Goal: Information Seeking & Learning: Learn about a topic

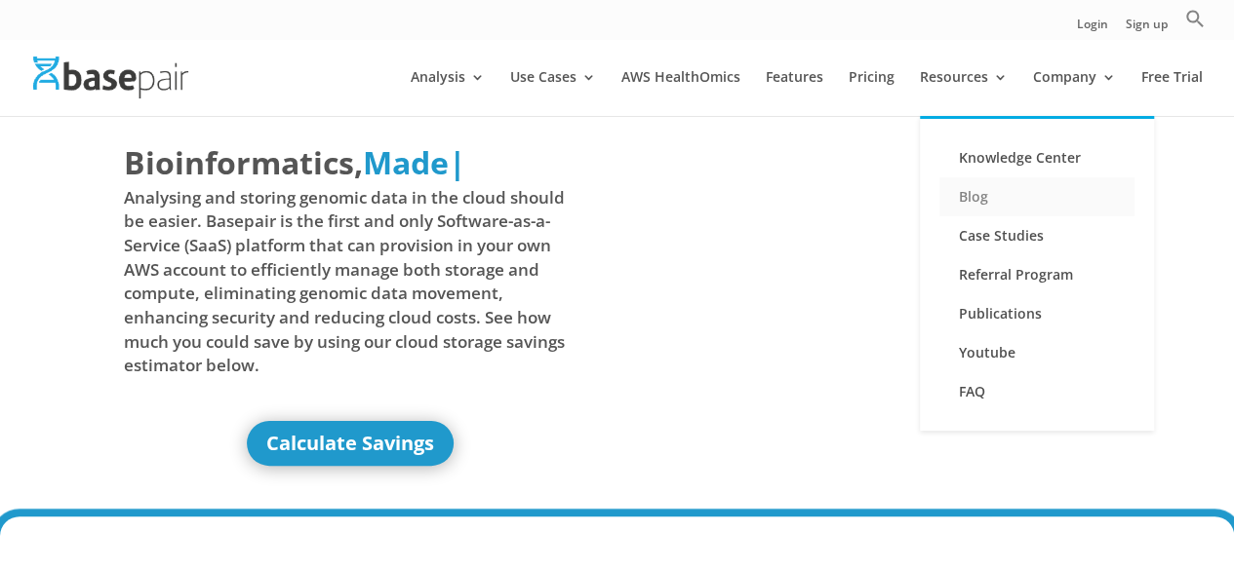
click at [975, 194] on link "Blog" at bounding box center [1036, 196] width 195 height 39
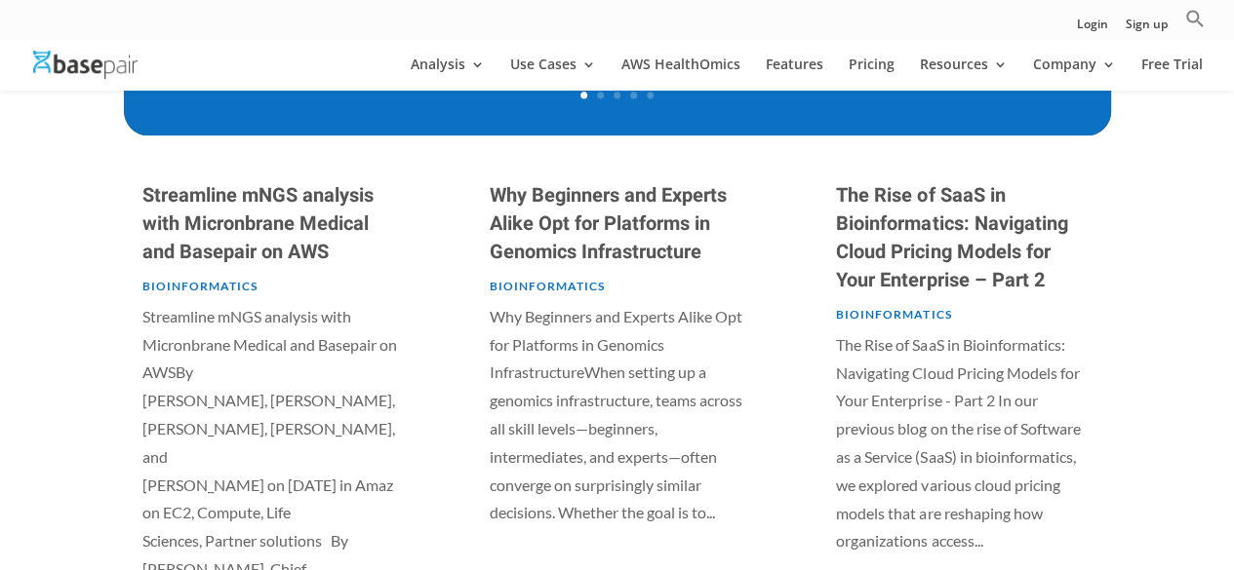
scroll to position [914, 0]
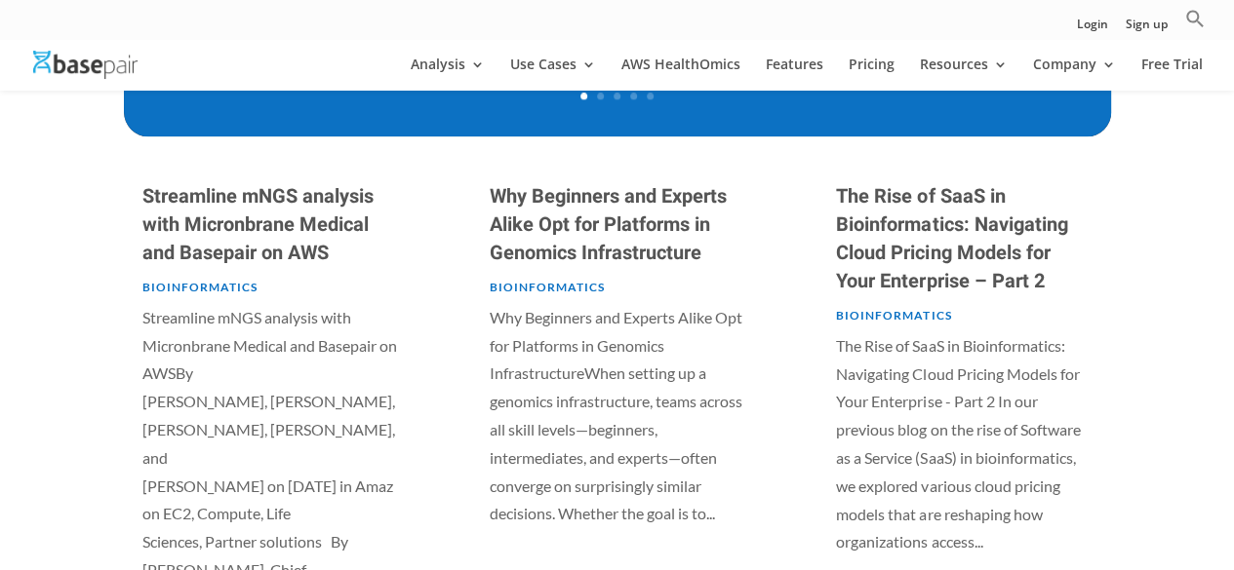
click at [243, 233] on link "Streamline mNGS analysis with Micronbrane Medical and Basepair on AWS" at bounding box center [257, 224] width 231 height 85
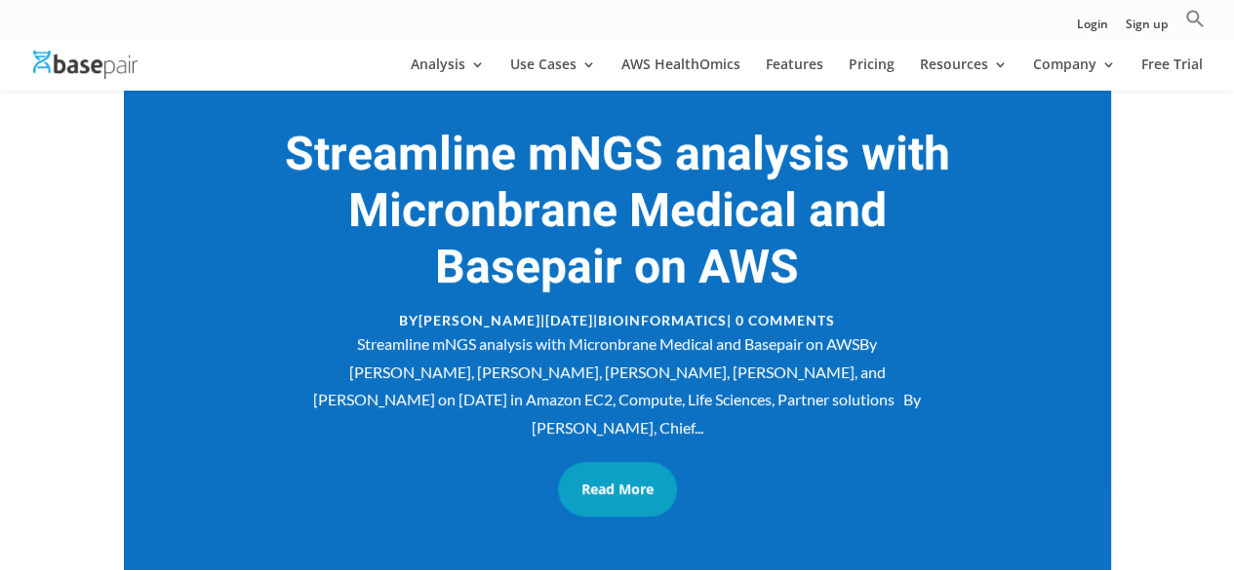
scroll to position [364, 0]
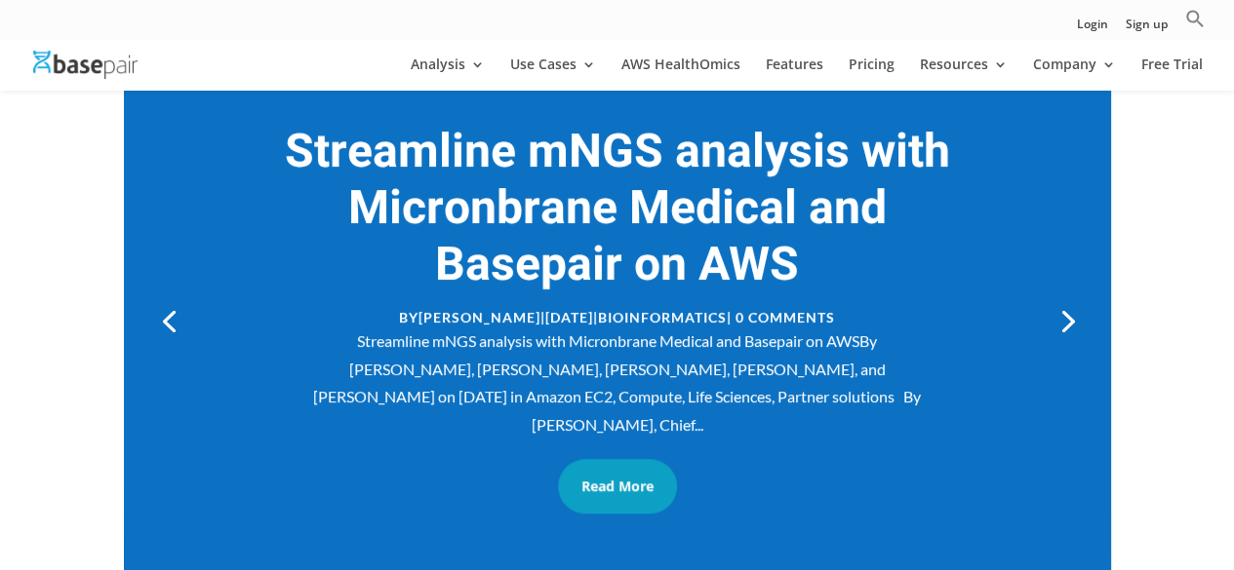
click at [1071, 313] on link "Next" at bounding box center [1065, 319] width 47 height 47
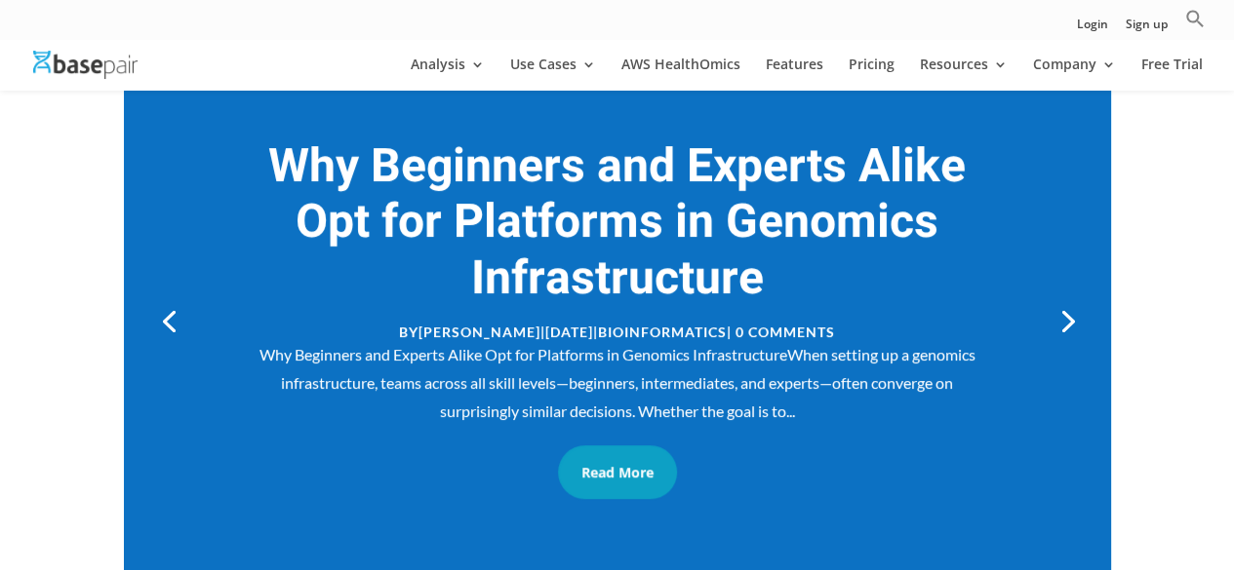
click at [1071, 313] on link "Next" at bounding box center [1065, 319] width 47 height 47
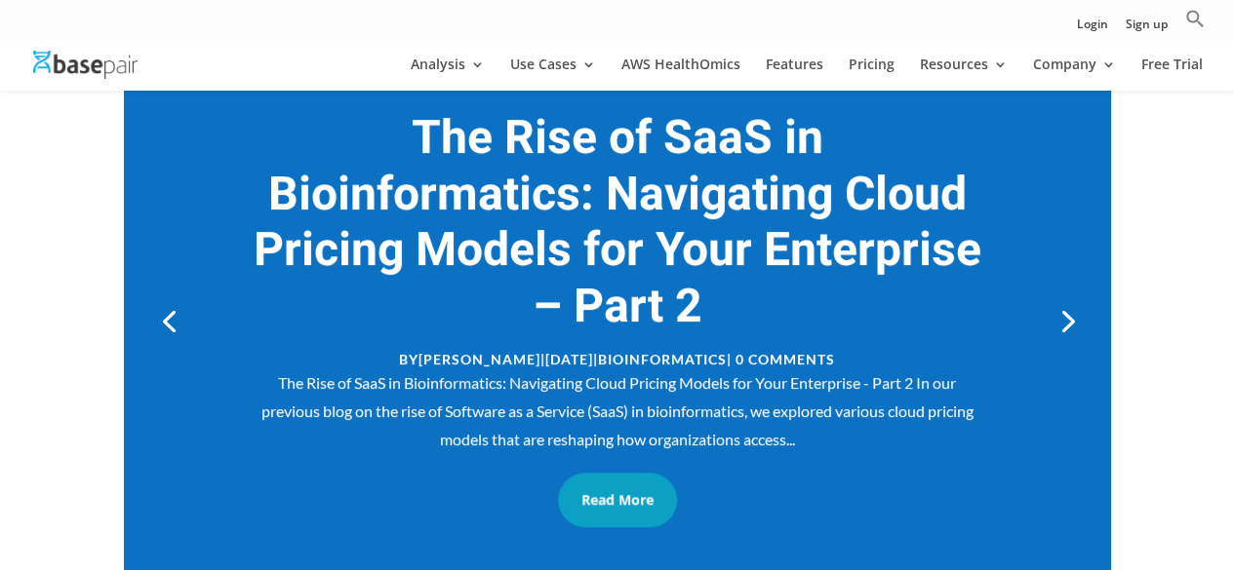
click at [1067, 319] on link "Next" at bounding box center [1065, 319] width 47 height 47
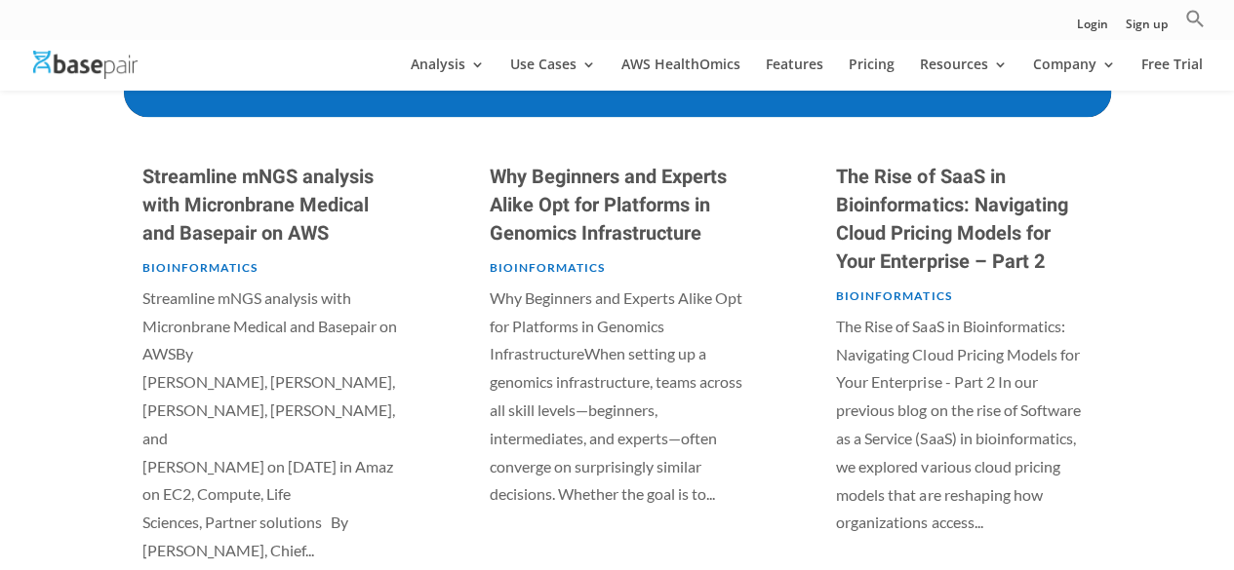
scroll to position [938, 0]
